Goal: Information Seeking & Learning: Learn about a topic

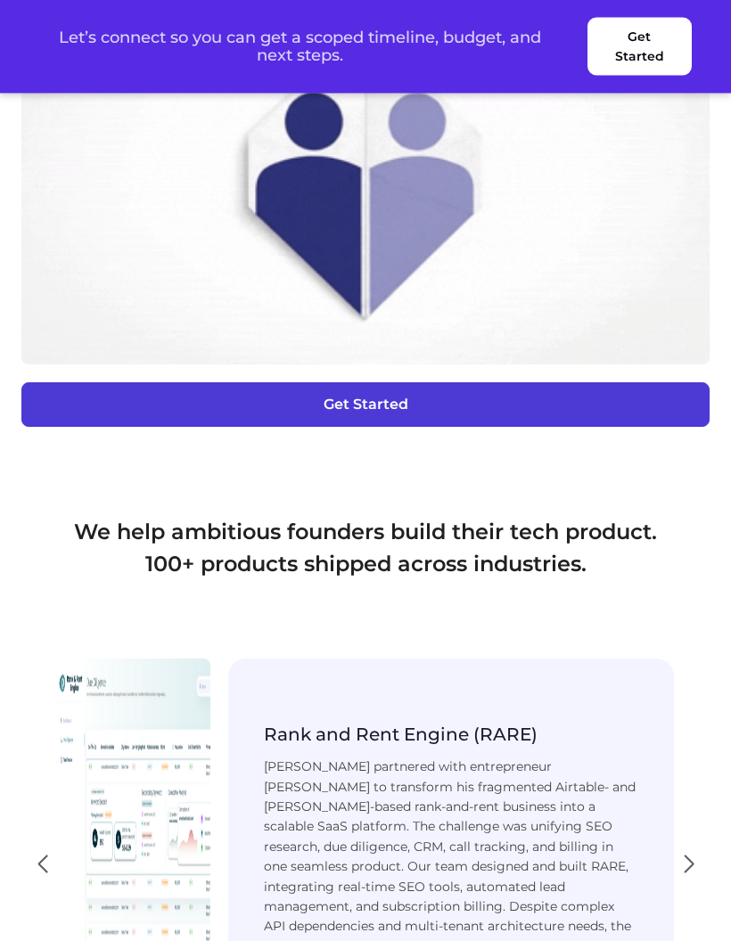
scroll to position [3833, 0]
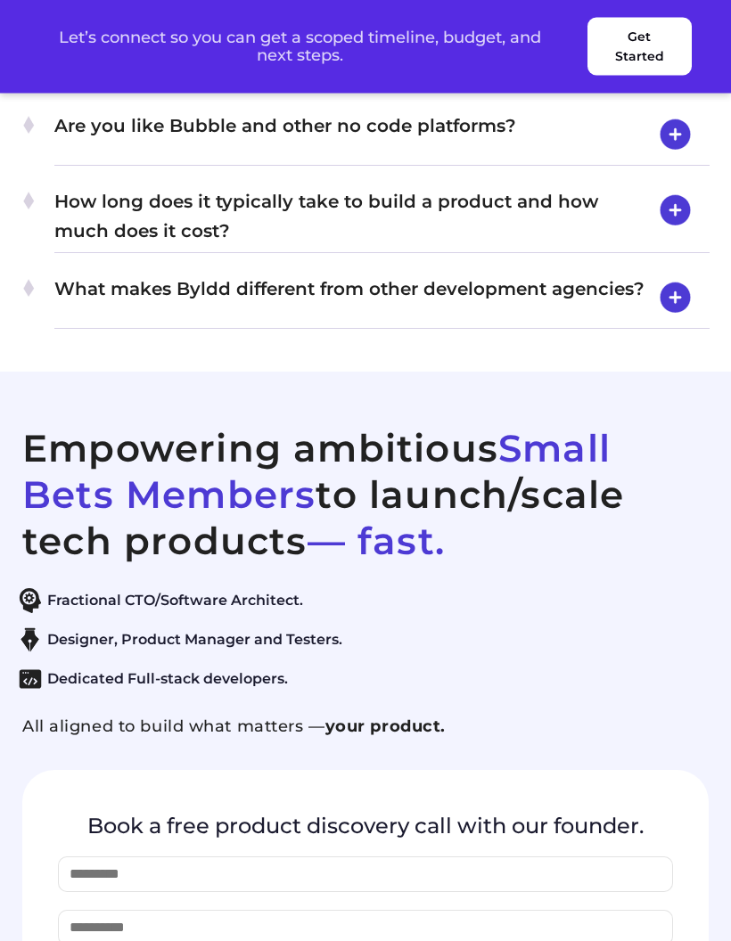
scroll to position [8652, 0]
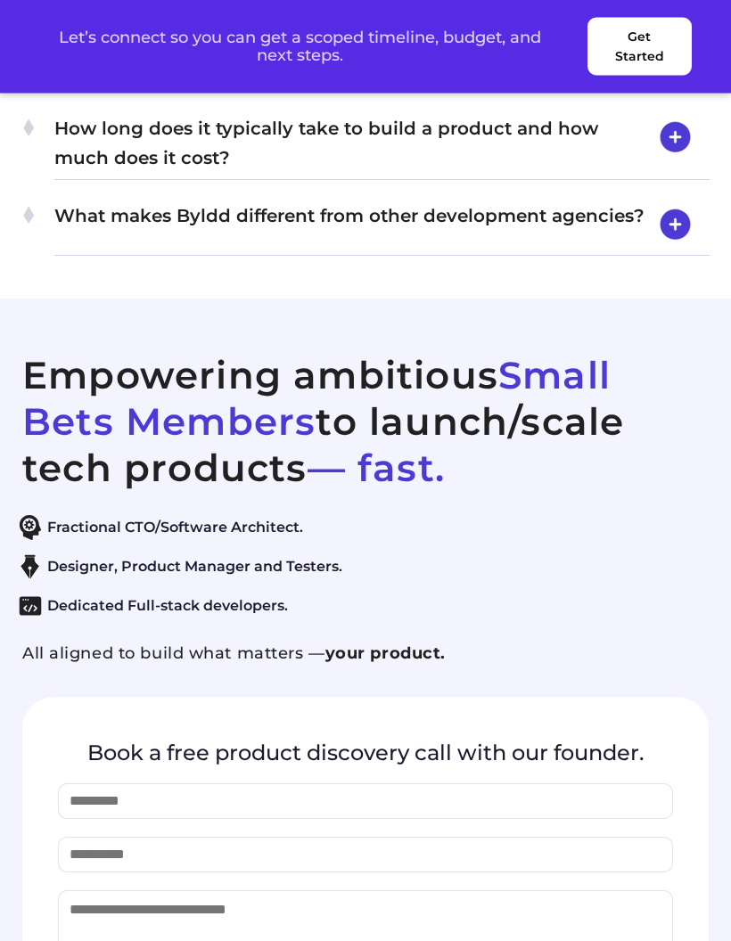
scroll to position [8794, 0]
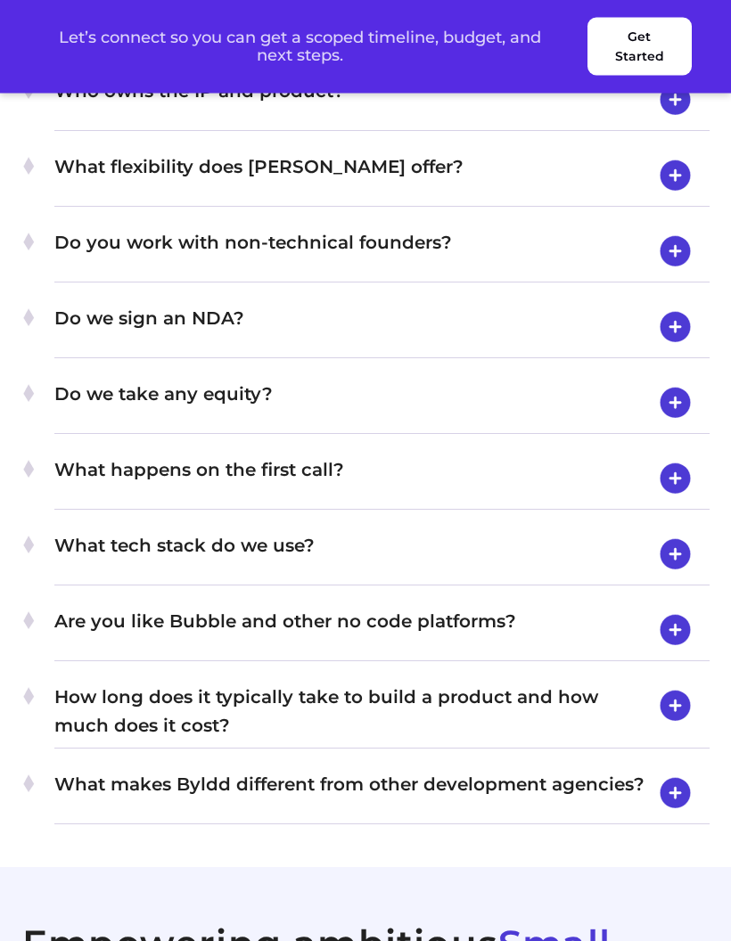
scroll to position [8795, 0]
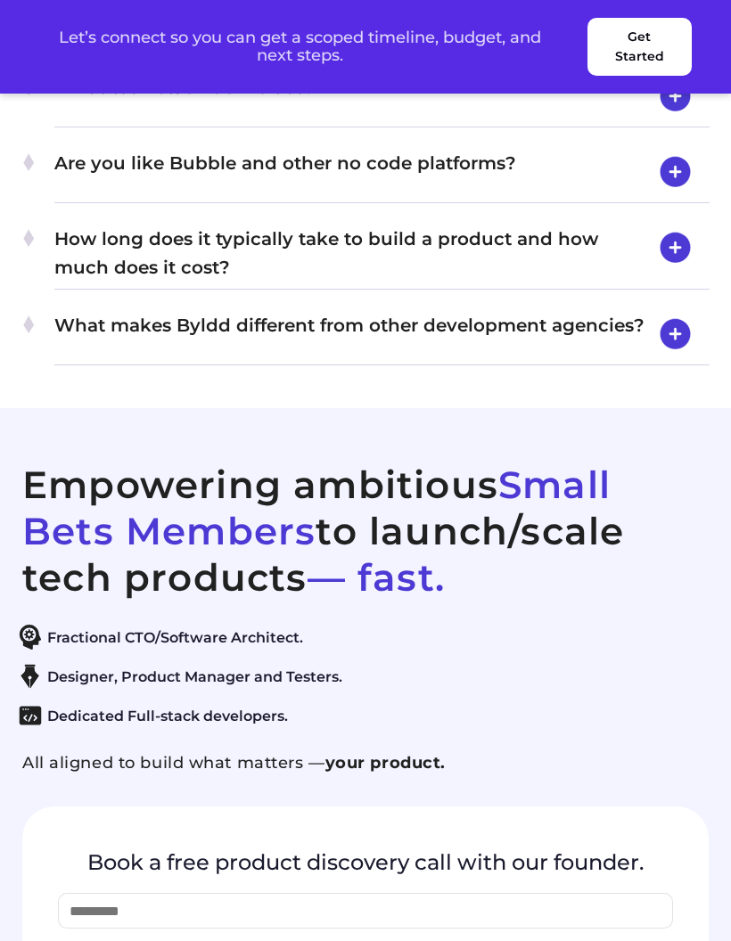
scroll to position [8595, 0]
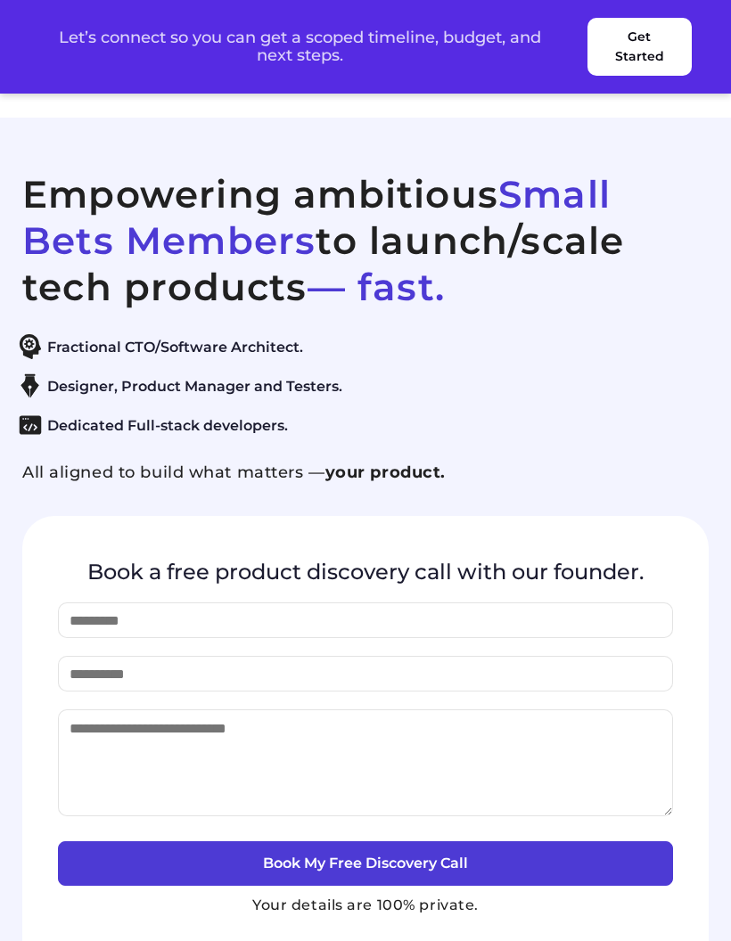
scroll to position [8909, 0]
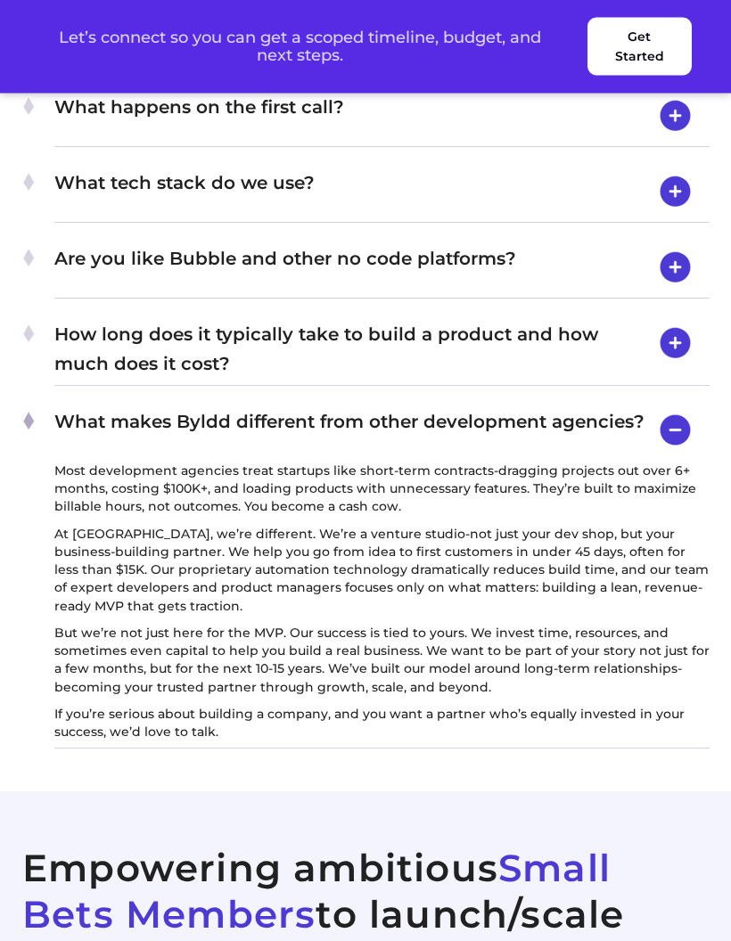
scroll to position [8455, 0]
